Goal: Information Seeking & Learning: Check status

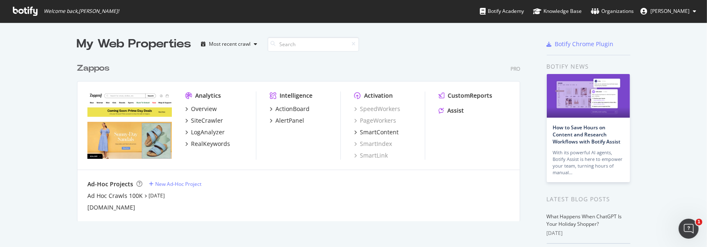
click at [91, 69] on div "Zappos" at bounding box center [93, 68] width 32 height 12
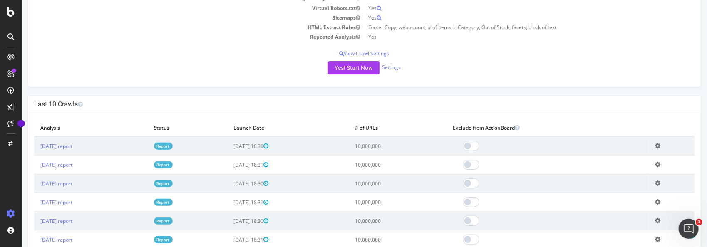
scroll to position [208, 0]
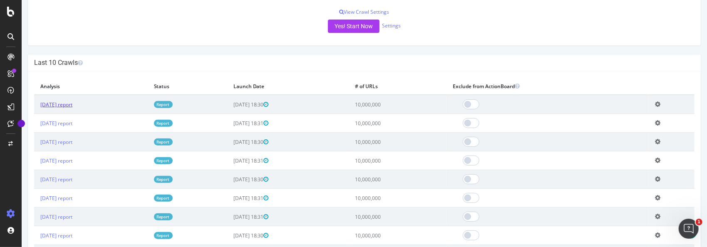
click at [72, 105] on link "[DATE] report" at bounding box center [56, 104] width 32 height 7
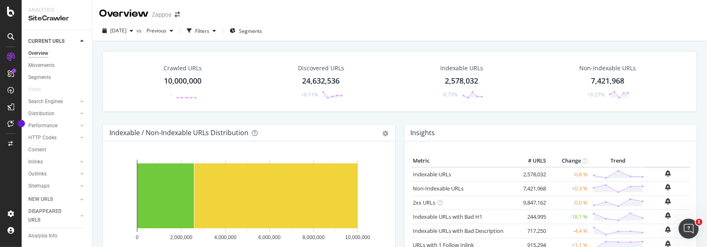
click at [308, 79] on div "24,632,536" at bounding box center [320, 81] width 37 height 11
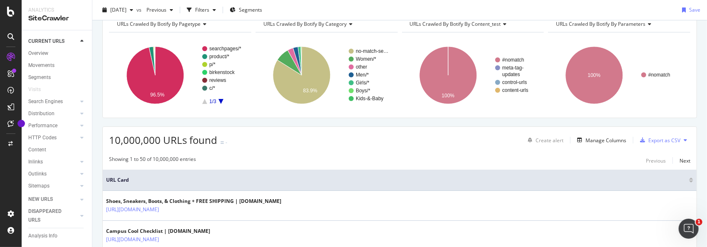
scroll to position [42, 0]
